Goal: Communication & Community: Ask a question

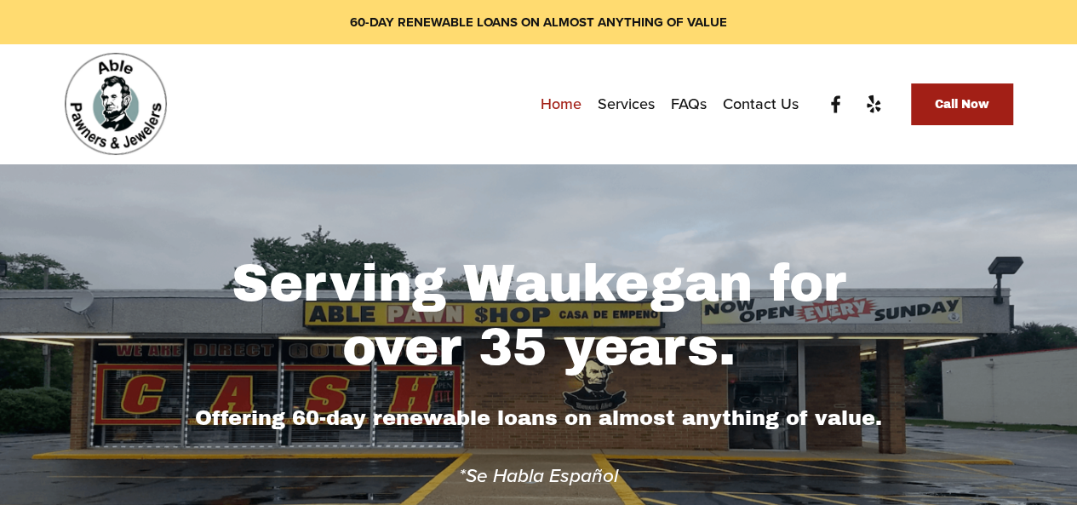
click at [740, 106] on link "Contact Us" at bounding box center [761, 104] width 76 height 31
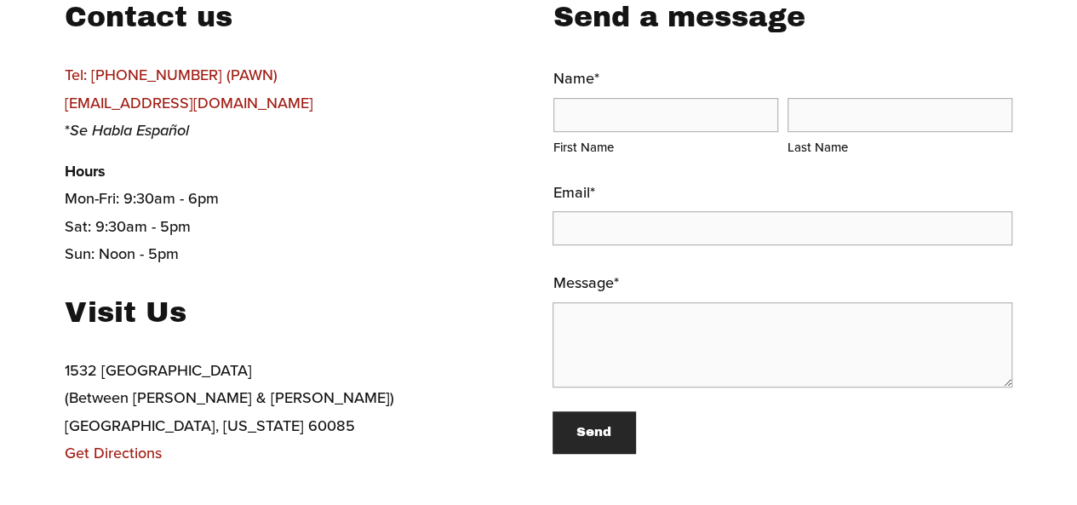
scroll to position [446, 0]
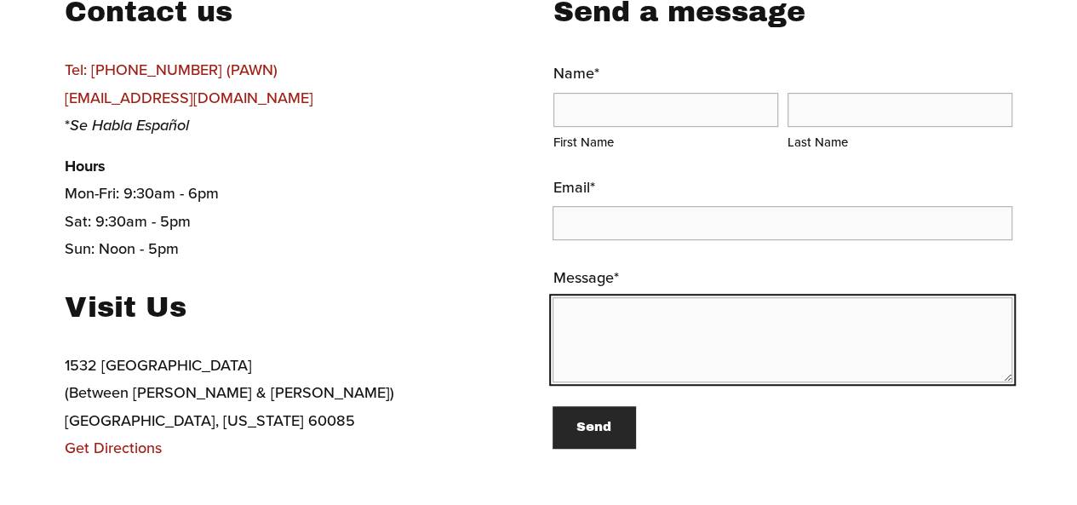
click at [783, 334] on textarea "Message *" at bounding box center [782, 339] width 460 height 85
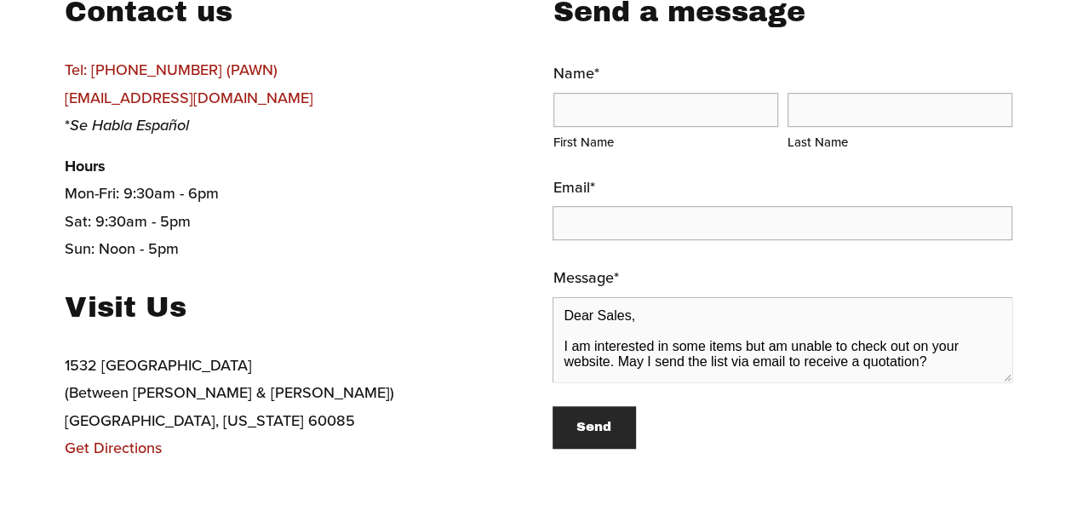
scroll to position [0, 0]
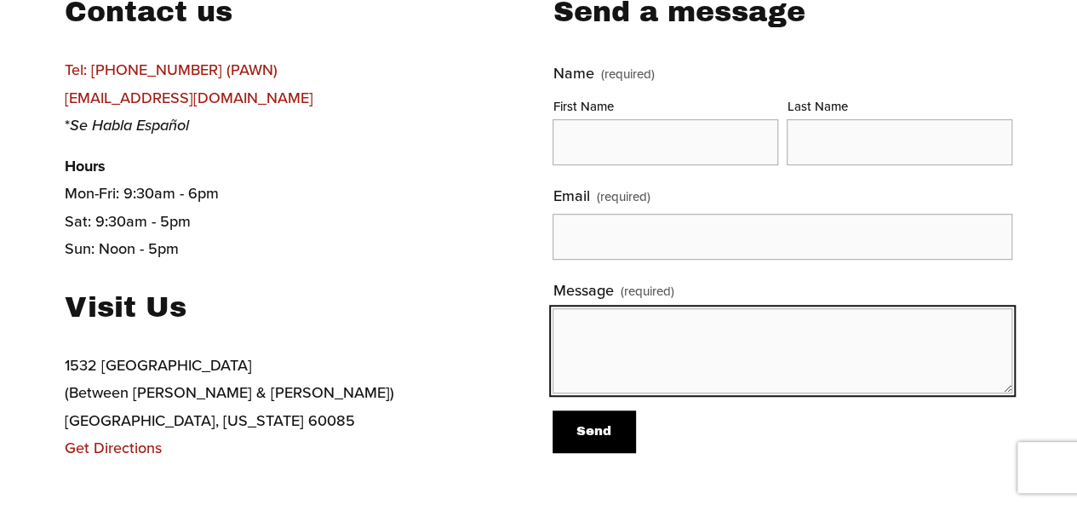
click at [755, 367] on textarea "Message (required)" at bounding box center [782, 350] width 460 height 85
paste textarea "Dear Sales, I am interested in some items but am unable to check out on your we…"
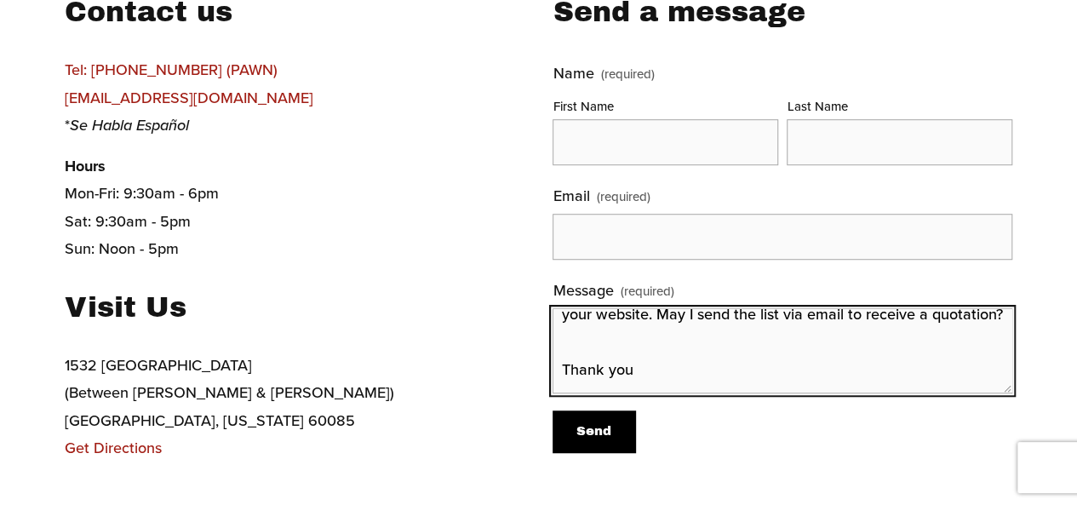
type textarea "Dear Sales, I am interested in some items but am unable to check out on your we…"
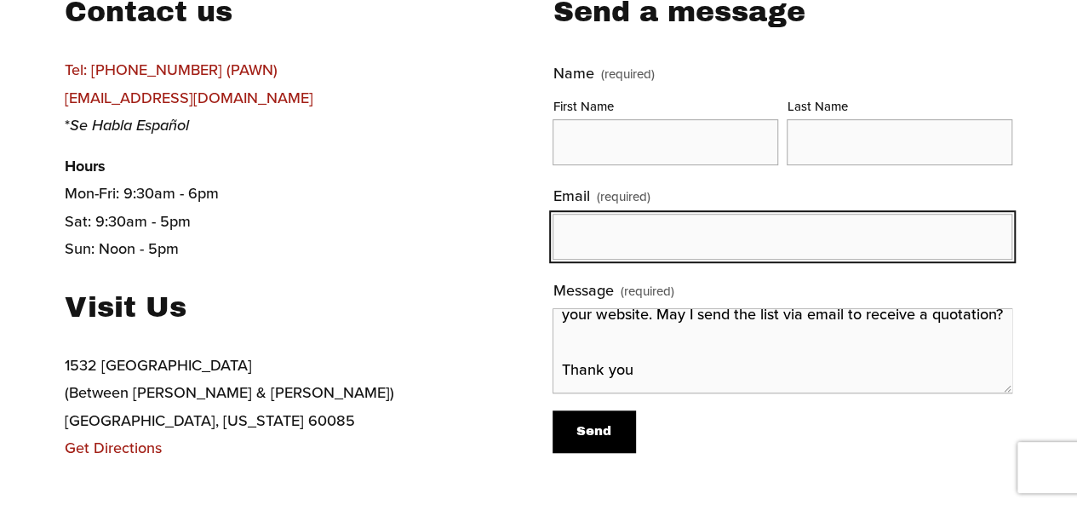
drag, startPoint x: 716, startPoint y: 236, endPoint x: 722, endPoint y: 294, distance: 58.2
click at [722, 294] on div "Name (required) First Name Last Name Email (required) Message (required) Dear S…" at bounding box center [782, 226] width 460 height 333
type input "[PERSON_NAME][EMAIL_ADDRESS][PERSON_NAME][DOMAIN_NAME]"
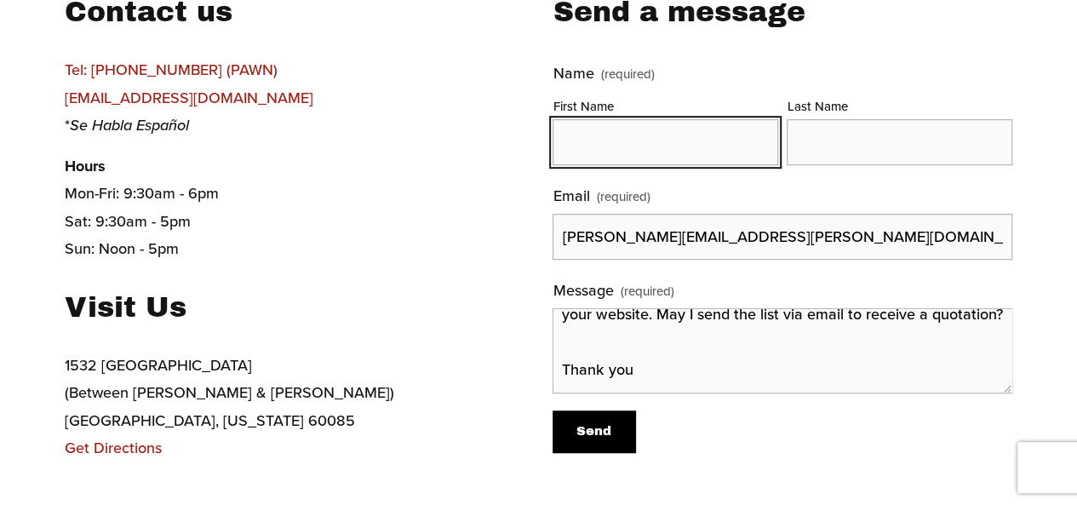
type input "[PERSON_NAME]"
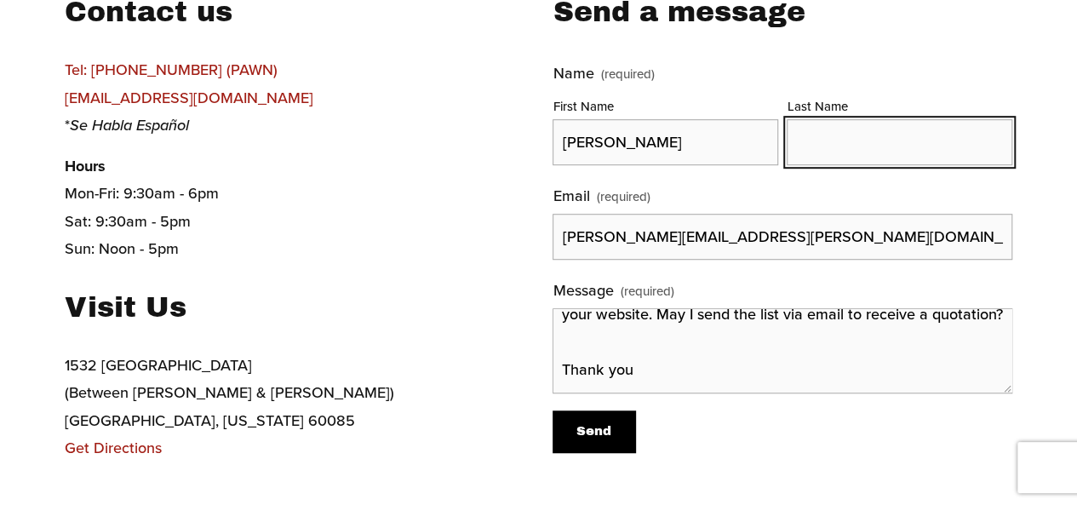
type input "[PERSON_NAME]"
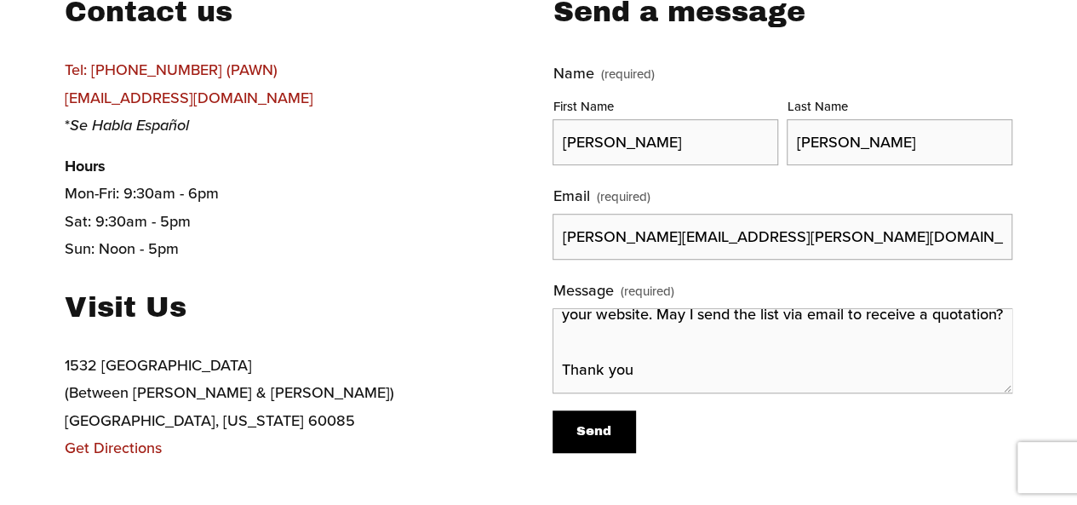
click at [598, 437] on span "Send" at bounding box center [593, 431] width 35 height 14
